Goal: Information Seeking & Learning: Learn about a topic

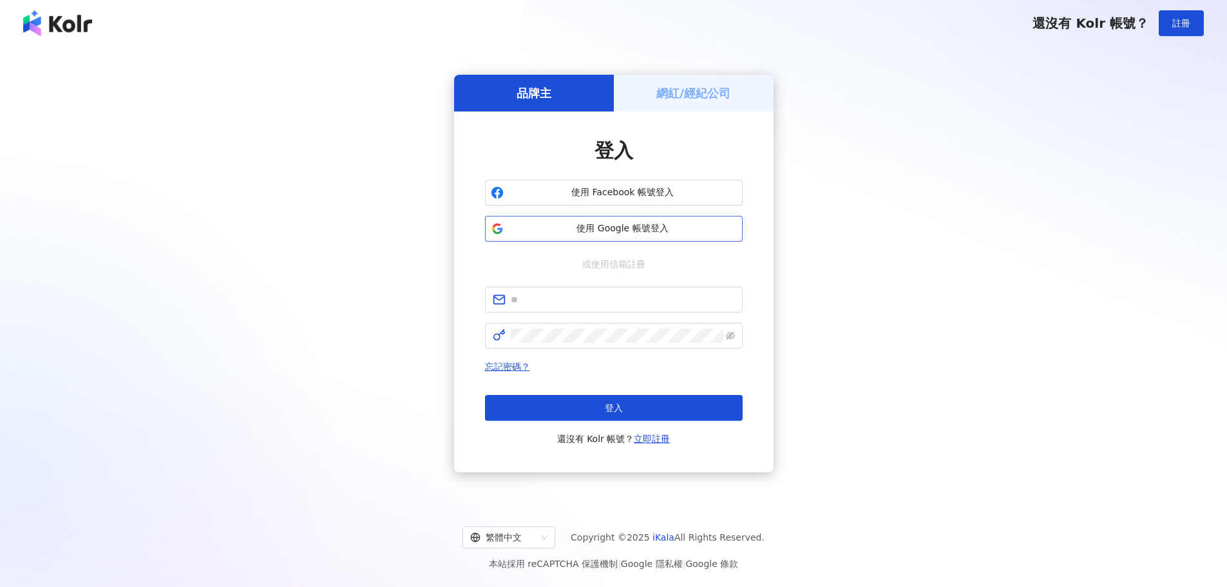
click at [580, 232] on span "使用 Google 帳號登入" at bounding box center [623, 228] width 228 height 13
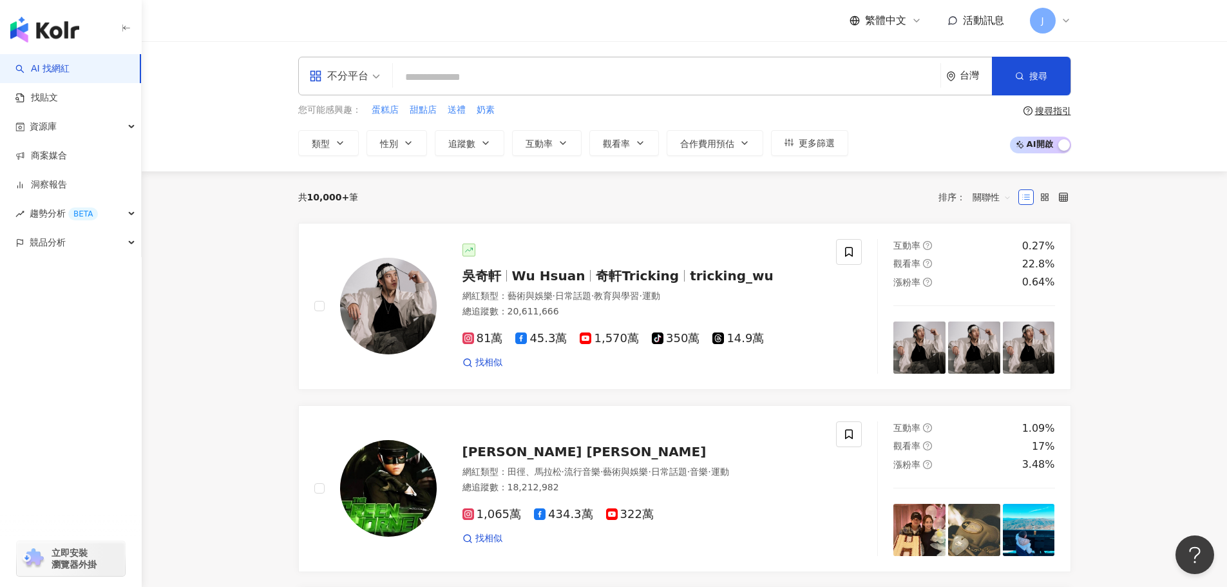
click at [429, 75] on input "search" at bounding box center [666, 77] width 537 height 24
type input "*"
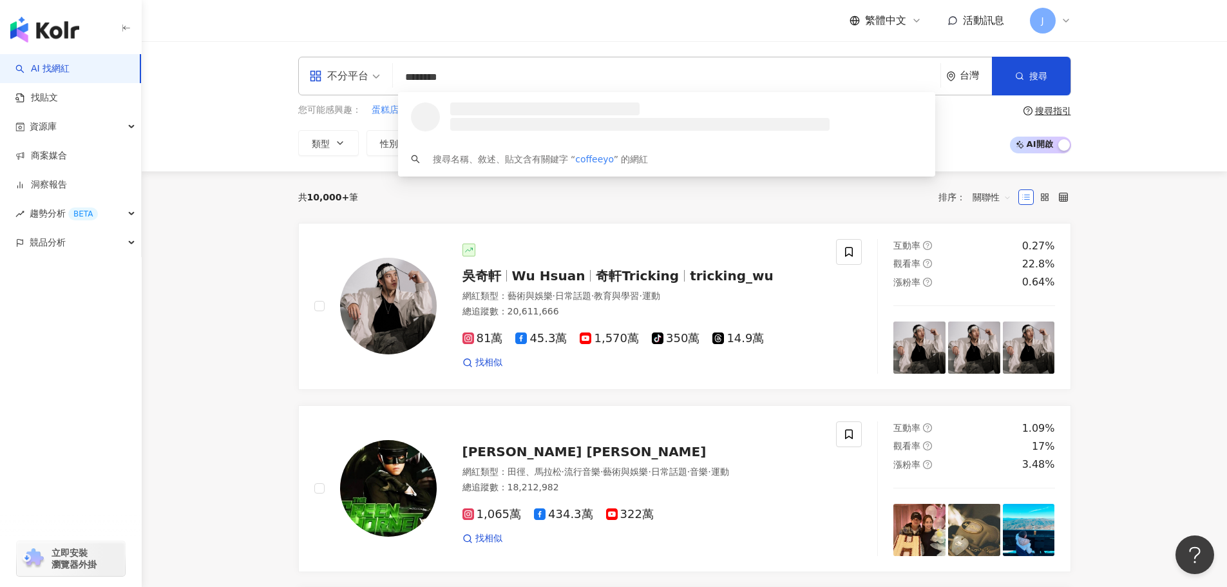
type input "*********"
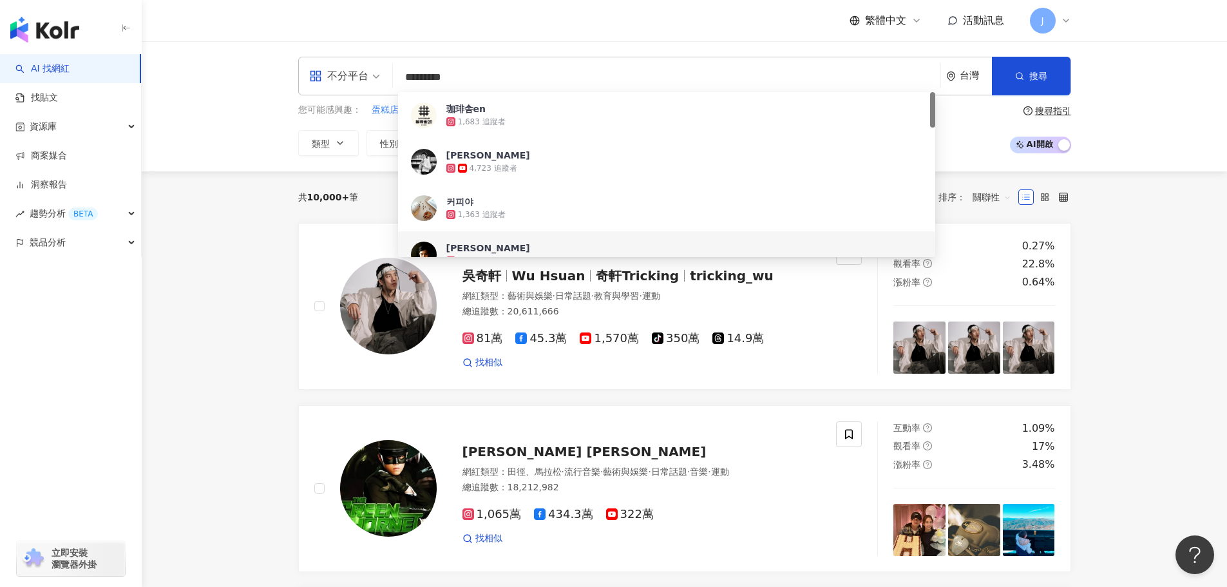
click at [461, 246] on div "[PERSON_NAME]" at bounding box center [488, 248] width 84 height 13
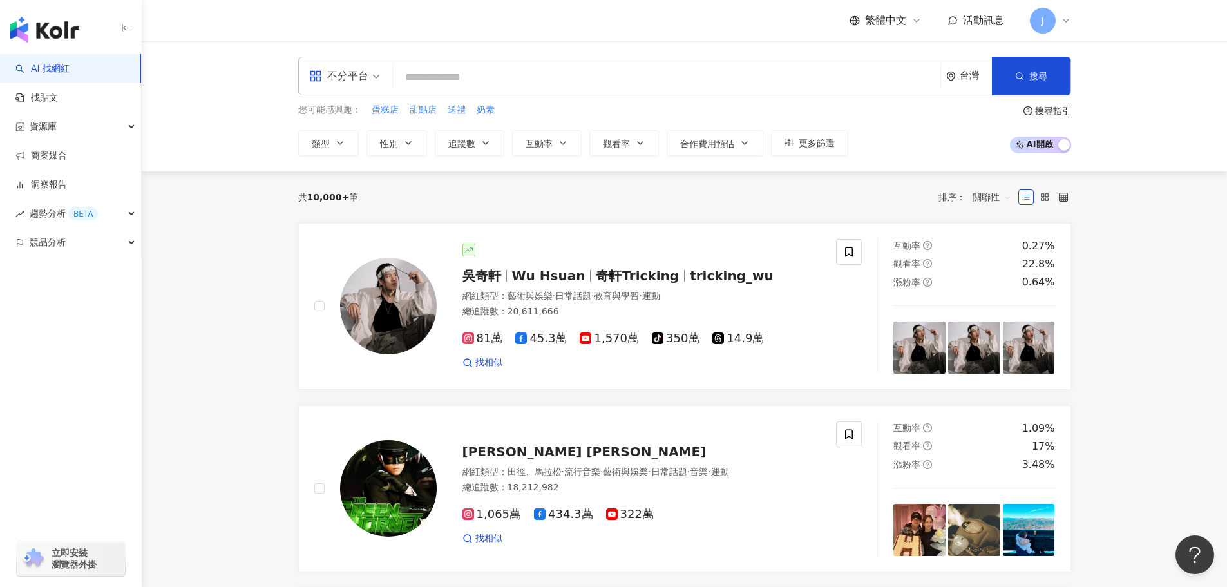
drag, startPoint x: 421, startPoint y: 80, endPoint x: 403, endPoint y: 90, distance: 21.0
click at [417, 84] on input "search" at bounding box center [666, 77] width 537 height 24
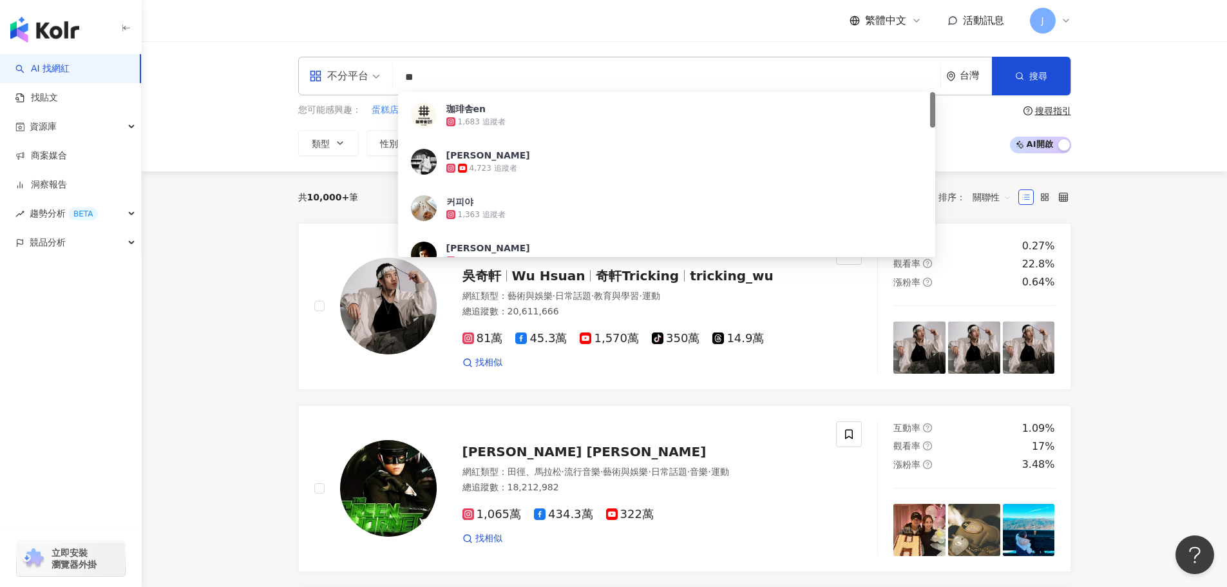
type input "*"
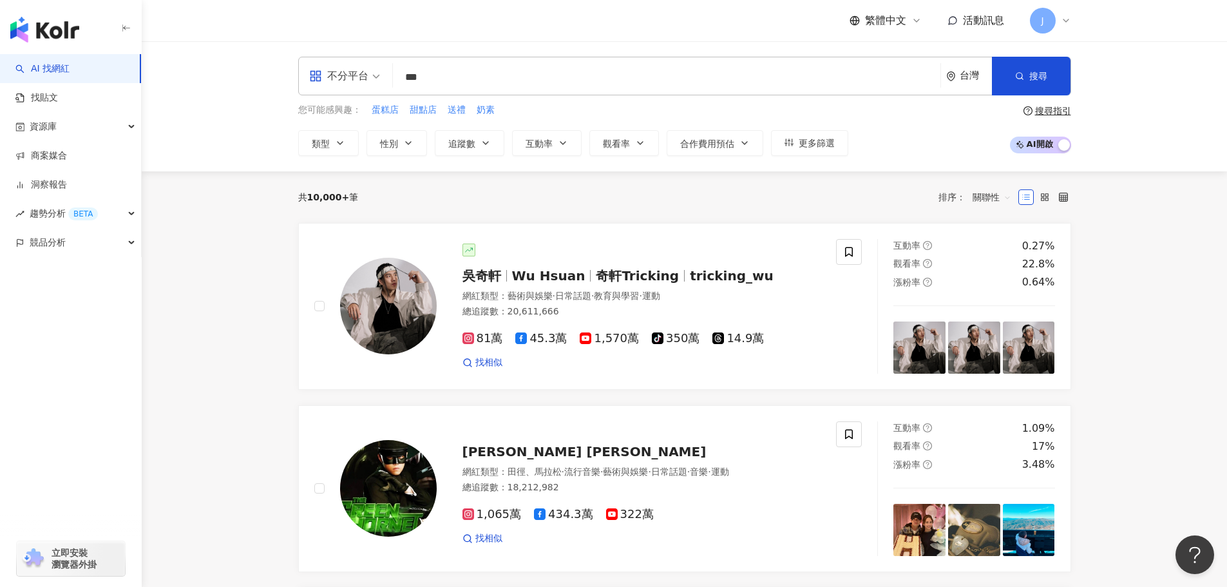
type input "***"
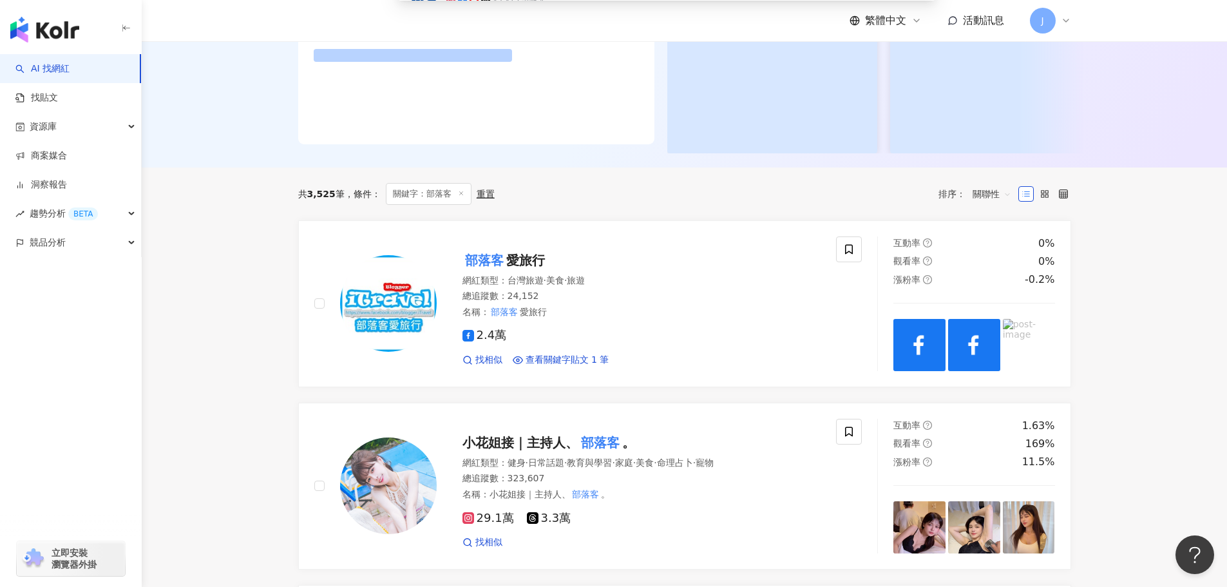
scroll to position [258, 0]
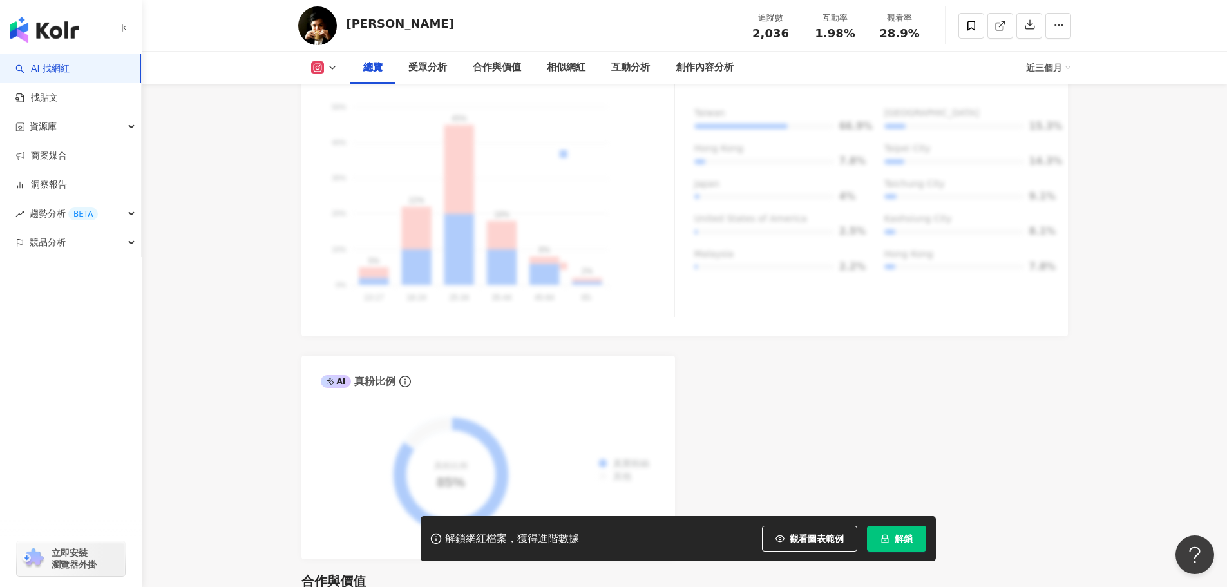
scroll to position [387, 0]
